Goal: Go to known website: Access a specific website the user already knows

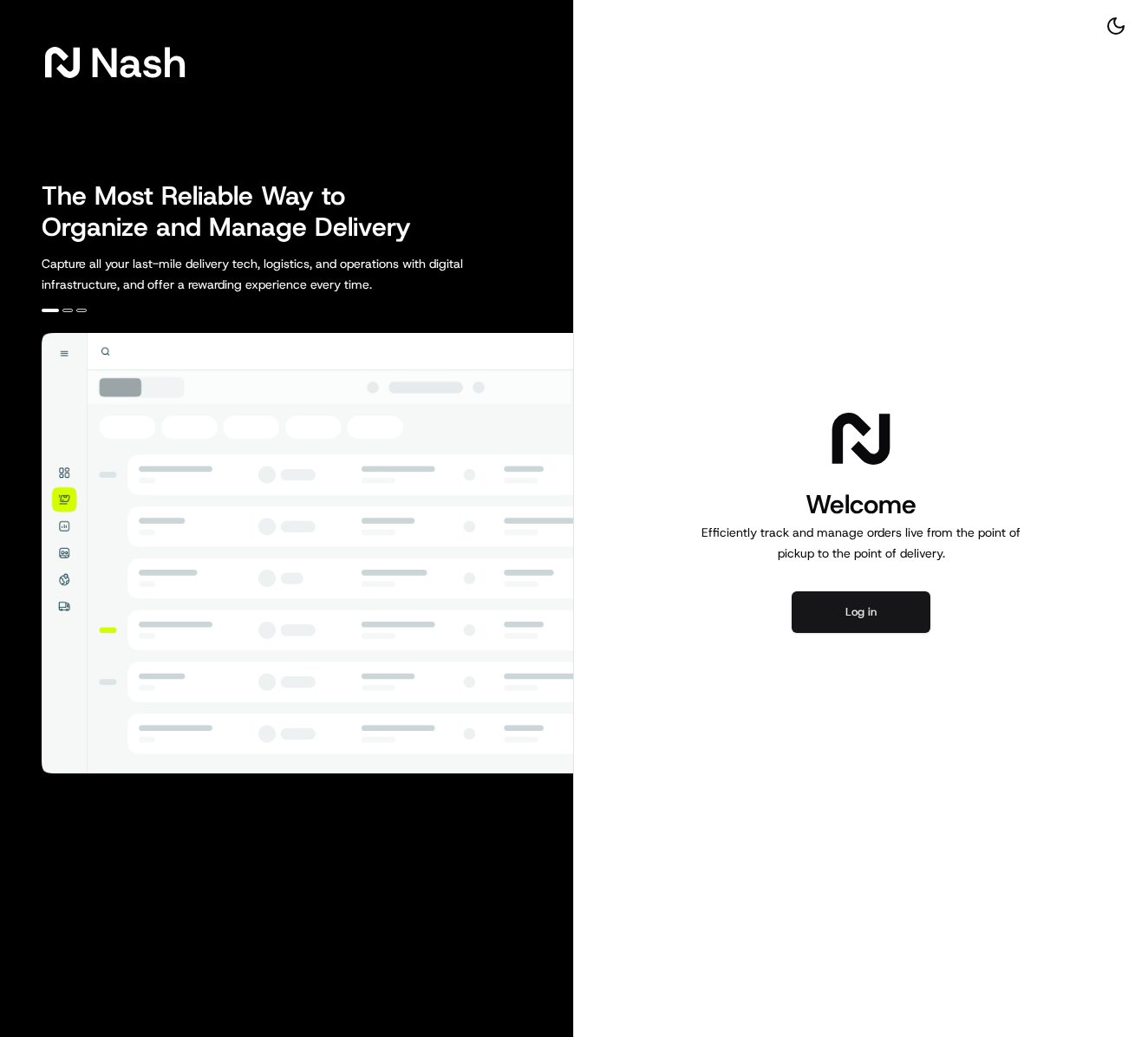
click at [868, 621] on button "Log in" at bounding box center [861, 612] width 138 height 42
